Goal: Task Accomplishment & Management: Use online tool/utility

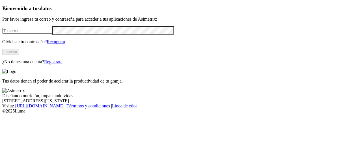
click at [50, 34] on input "email" at bounding box center [27, 31] width 50 height 6
type input "[PERSON_NAME][EMAIL_ADDRESS][PERSON_NAME][DOMAIN_NAME]"
click input "submit" at bounding box center [0, 0] width 0 height 0
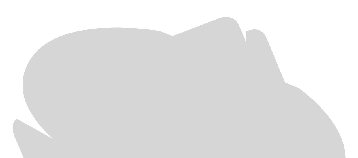
scroll to position [248, 0]
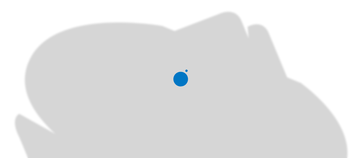
scroll to position [0, 0]
